Goal: Go to known website: Go to known website

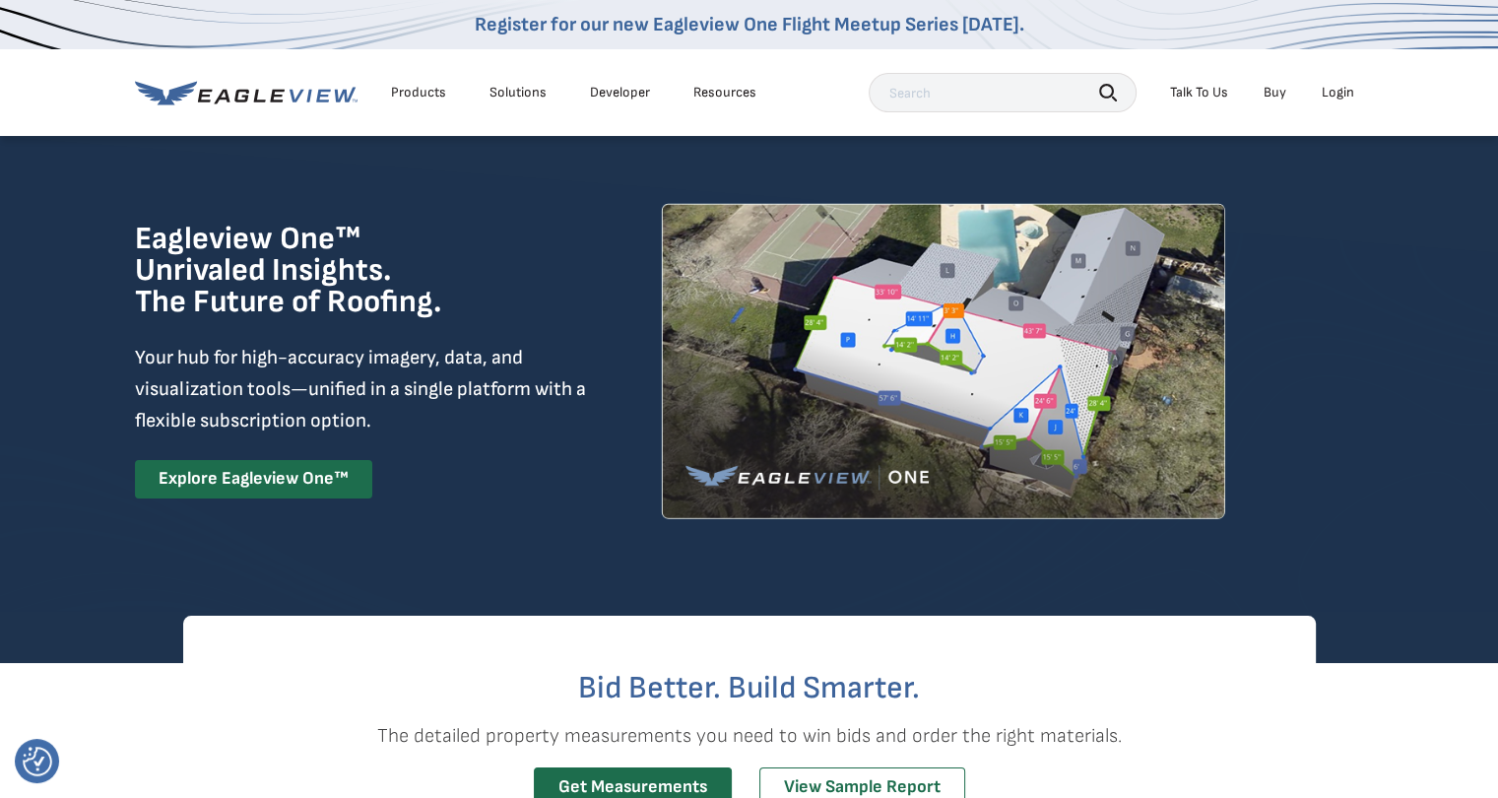
click at [1328, 101] on li "Login" at bounding box center [1338, 93] width 52 height 30
click at [1336, 96] on div "Login" at bounding box center [1337, 93] width 32 height 18
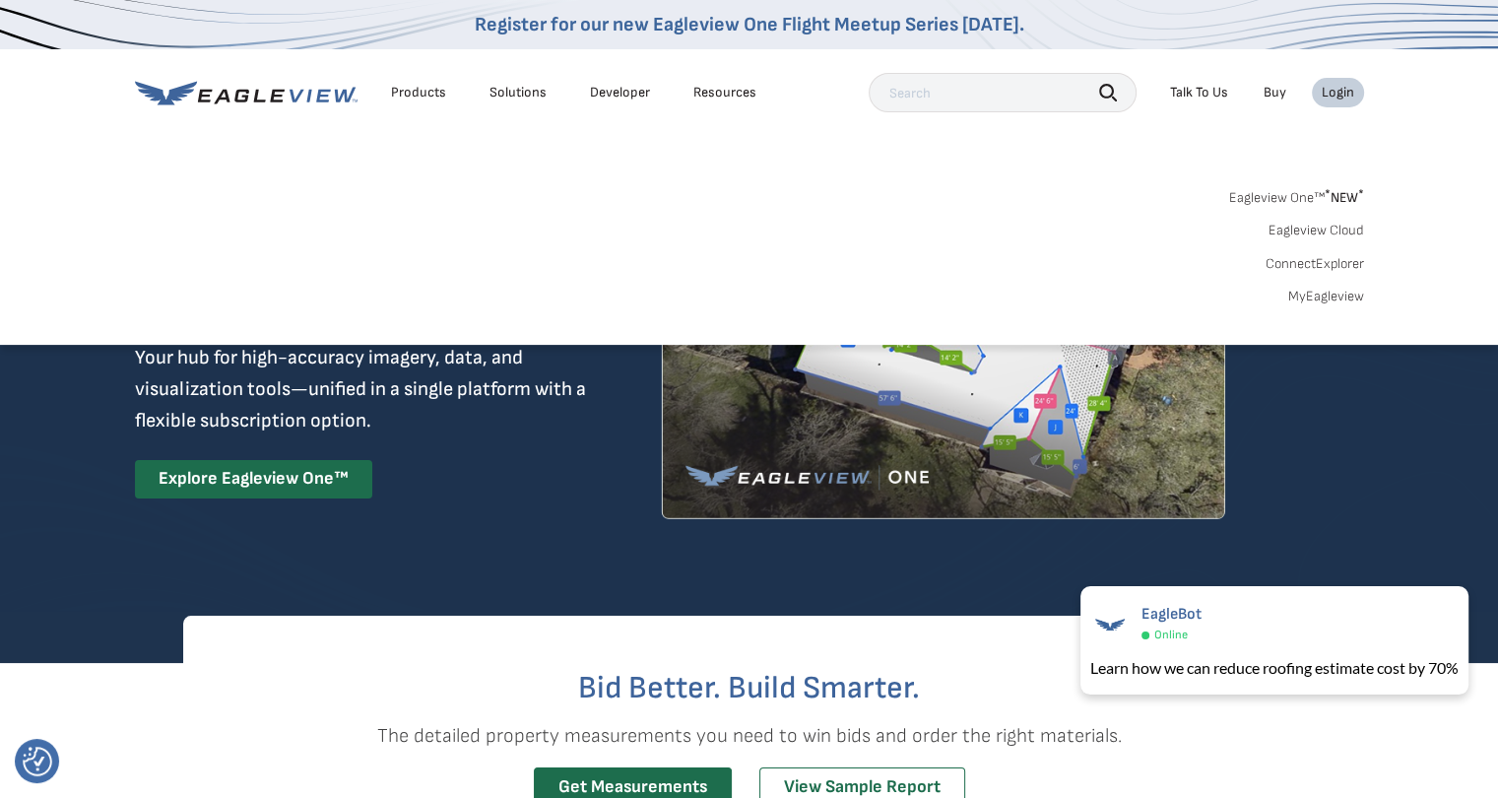
click at [1340, 193] on span "* NEW *" at bounding box center [1343, 197] width 39 height 17
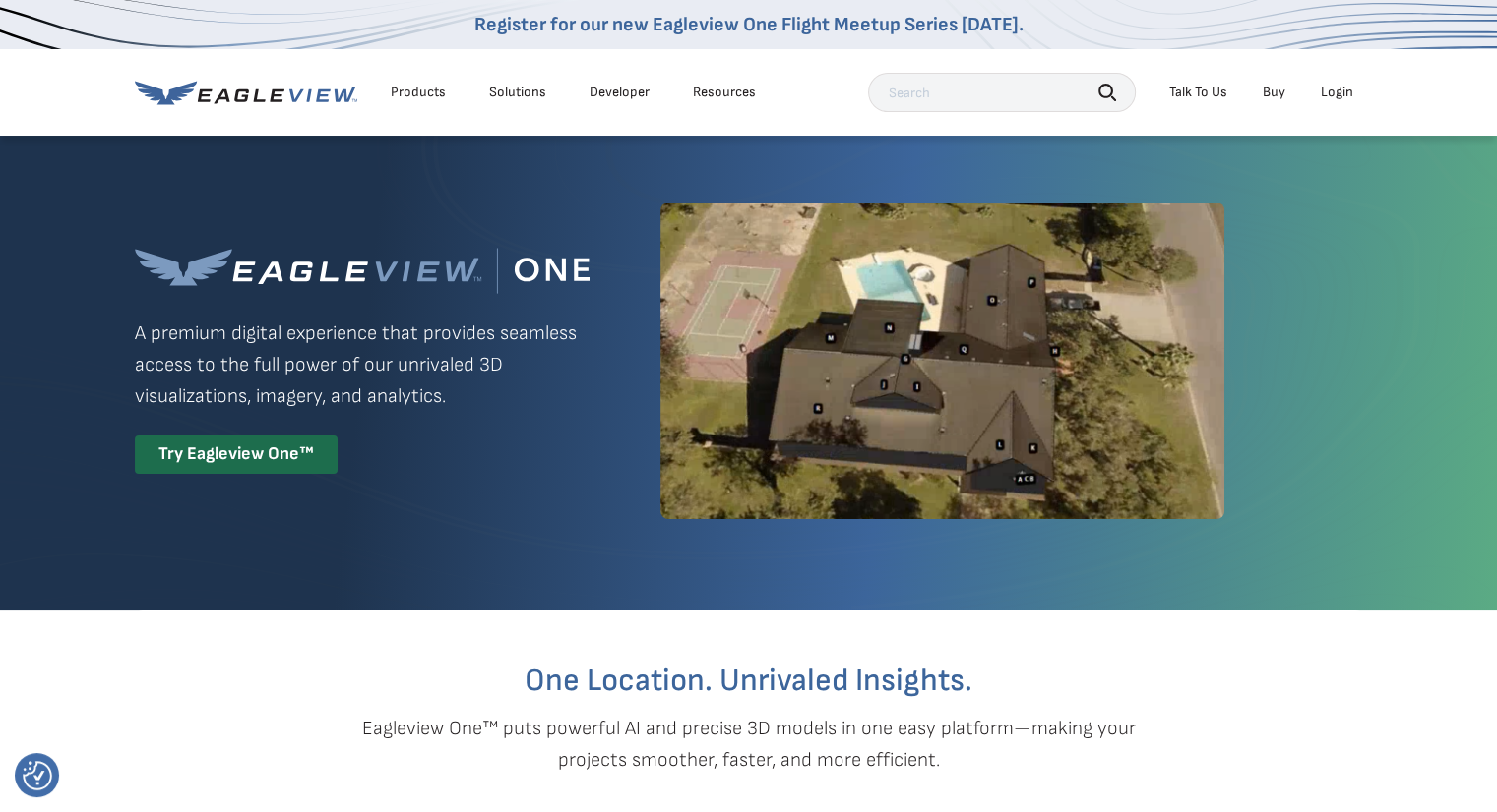
click at [1348, 93] on div "Login" at bounding box center [1336, 93] width 32 height 18
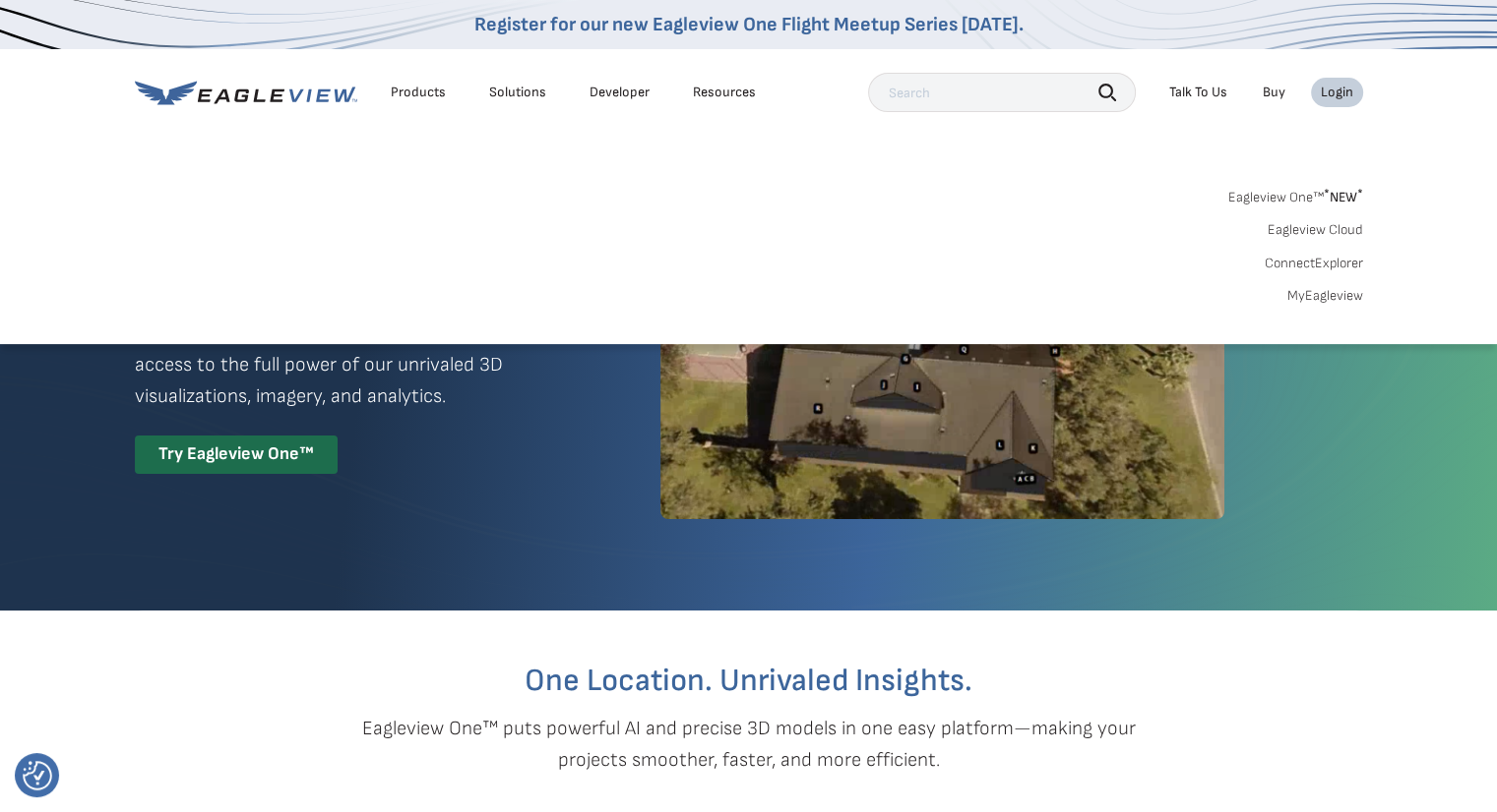
click at [1334, 299] on link "MyEagleview" at bounding box center [1325, 297] width 76 height 18
